Goal: Information Seeking & Learning: Learn about a topic

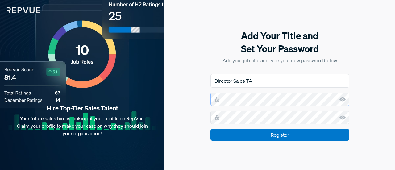
click at [161, 87] on div "Hire Top-Tier Sales Talent Your future sales hire is looking at your profile on…" at bounding box center [197, 85] width 395 height 170
click at [210, 129] on input "Register" at bounding box center [279, 135] width 139 height 12
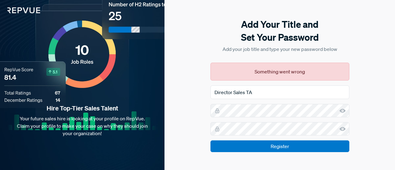
click at [345, 111] on icon at bounding box center [342, 111] width 6 height 6
click at [341, 127] on icon at bounding box center [342, 129] width 6 height 6
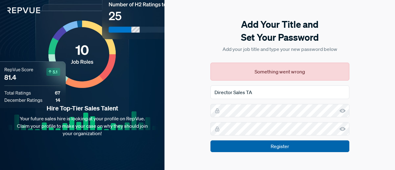
click at [229, 144] on input "Register" at bounding box center [279, 146] width 139 height 12
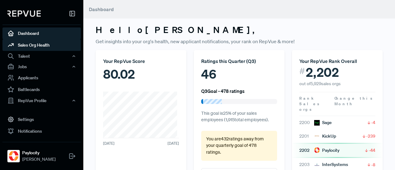
click at [19, 45] on link "Sales Org Health" at bounding box center [41, 45] width 78 height 12
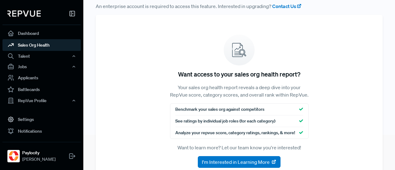
scroll to position [69, 0]
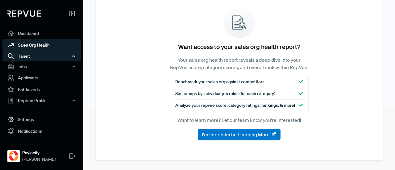
click at [38, 56] on div "Talent" at bounding box center [41, 56] width 78 height 10
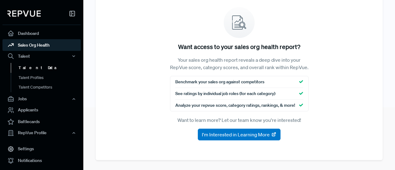
click at [30, 67] on link "Talent Data" at bounding box center [50, 68] width 78 height 10
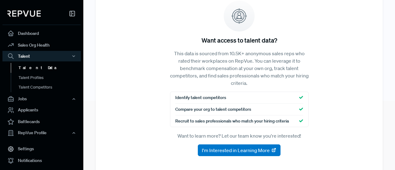
scroll to position [84, 0]
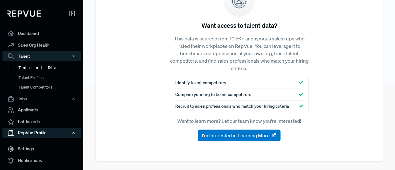
click at [51, 130] on div "RepVue Profile" at bounding box center [41, 133] width 78 height 10
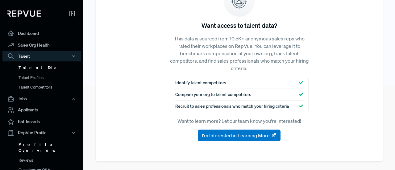
click at [49, 142] on link "Profile Overview" at bounding box center [50, 148] width 78 height 16
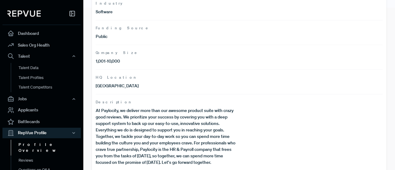
scroll to position [163, 0]
click at [43, 155] on link "Reviews" at bounding box center [50, 160] width 78 height 10
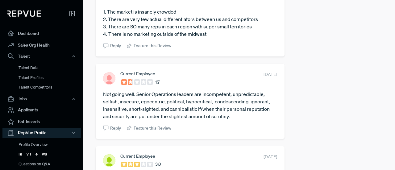
scroll to position [1048, 0]
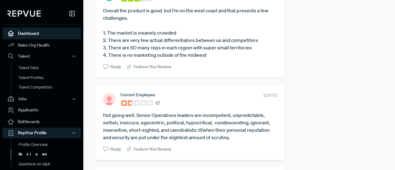
click at [30, 36] on link "Dashboard" at bounding box center [41, 33] width 78 height 12
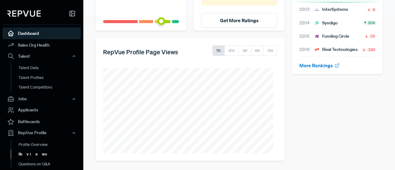
click at [34, 154] on link "Reviews" at bounding box center [50, 154] width 78 height 10
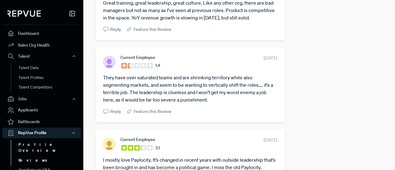
click at [40, 145] on link "Profile Overview" at bounding box center [50, 148] width 78 height 16
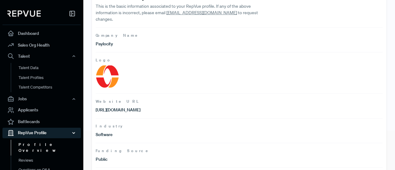
scroll to position [163, 0]
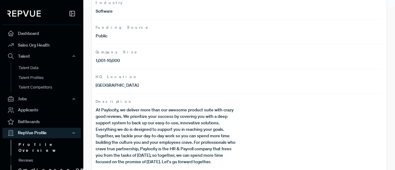
click at [47, 165] on link "Questions on Q&A" at bounding box center [50, 170] width 78 height 10
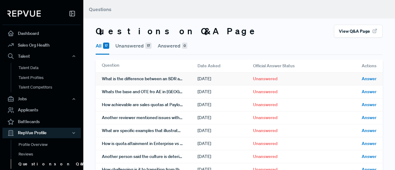
click at [171, 79] on div "What is the difference between an SDR and Account Executive in regards to day-t…" at bounding box center [150, 78] width 96 height 13
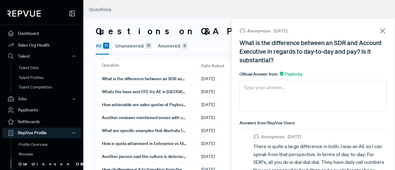
click at [378, 32] on icon at bounding box center [382, 31] width 9 height 9
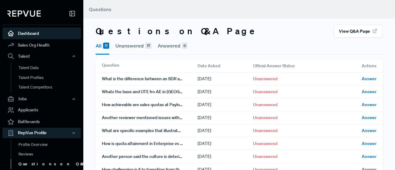
click at [41, 35] on link "Dashboard" at bounding box center [41, 33] width 78 height 12
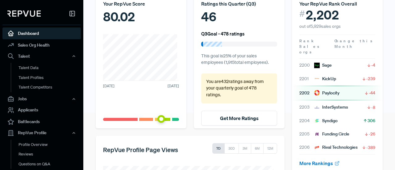
scroll to position [32, 0]
